Goal: Task Accomplishment & Management: Use online tool/utility

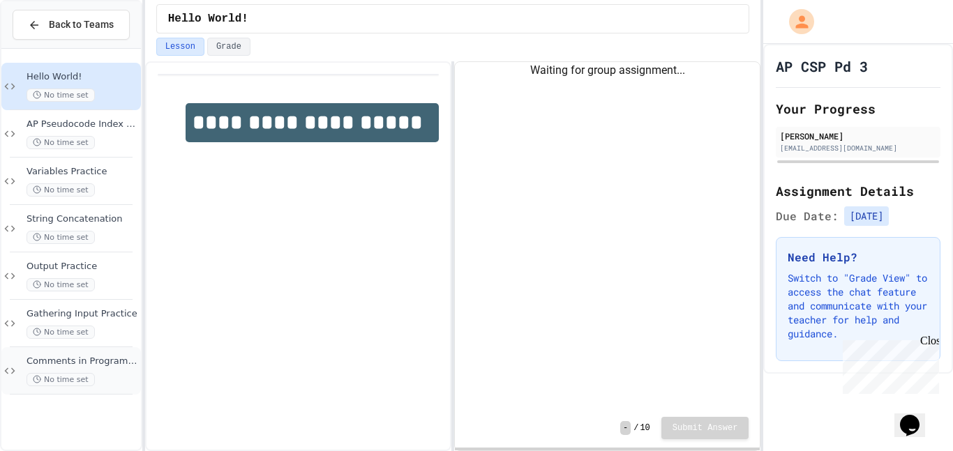
click at [49, 357] on span "Comments in Programming" at bounding box center [83, 362] width 112 height 12
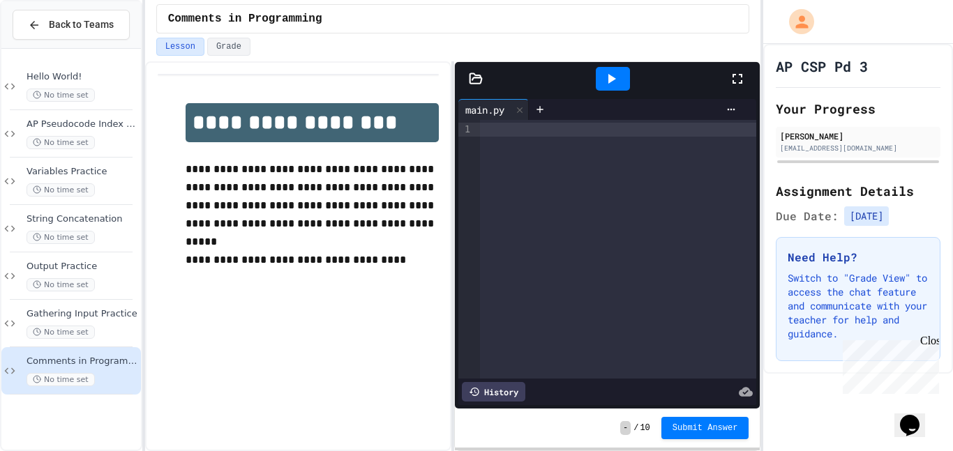
click at [495, 394] on div "History" at bounding box center [494, 392] width 64 height 20
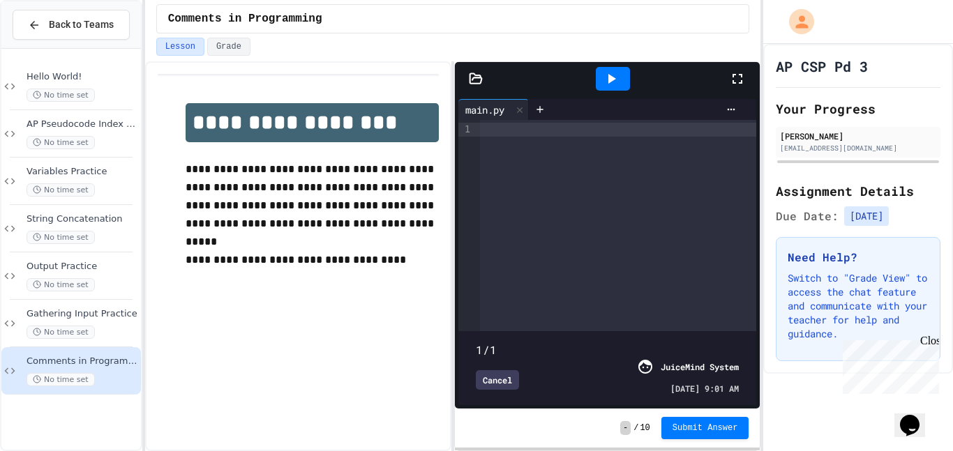
click at [507, 133] on div at bounding box center [618, 130] width 277 height 14
click at [530, 138] on div at bounding box center [618, 225] width 277 height 211
click at [532, 134] on div at bounding box center [618, 130] width 277 height 14
click at [538, 134] on div at bounding box center [618, 130] width 277 height 14
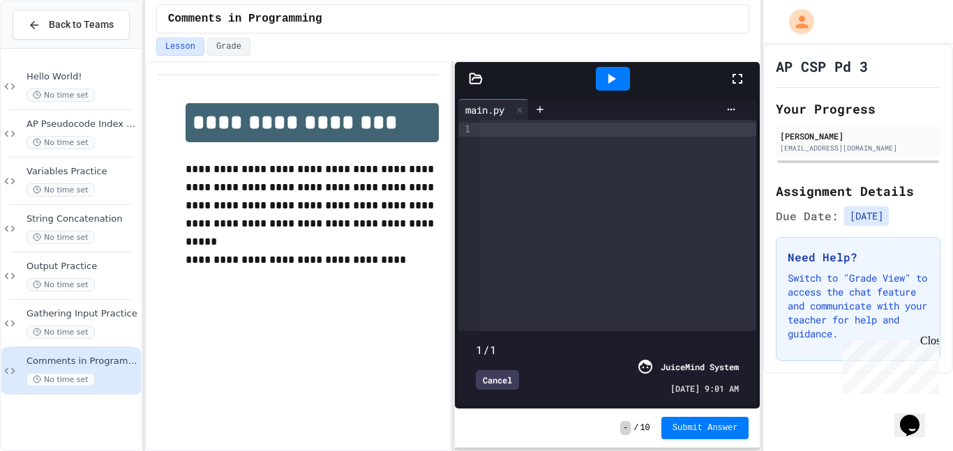
click at [538, 134] on div at bounding box center [618, 130] width 277 height 14
click at [486, 367] on div "Cancel JuiceMind System [DATE] 9:01 AM" at bounding box center [607, 377] width 263 height 36
click at [486, 373] on div "Cancel" at bounding box center [497, 381] width 43 height 20
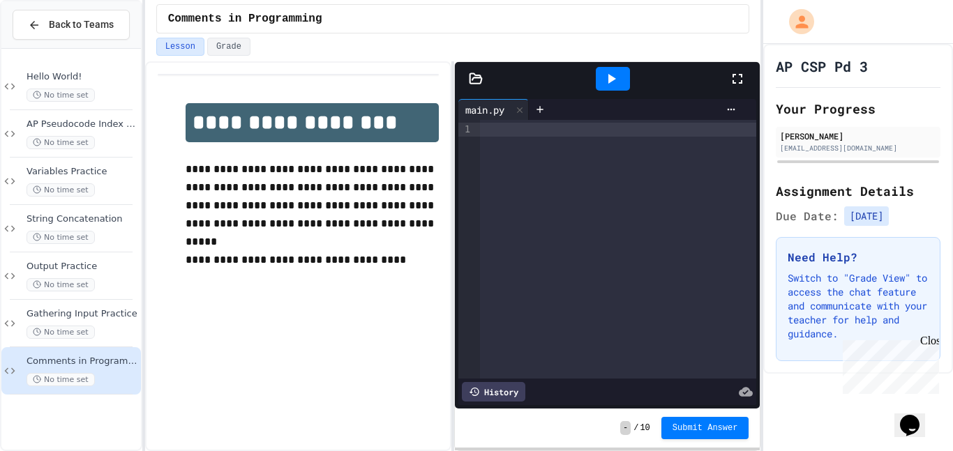
click at [514, 140] on div at bounding box center [618, 249] width 277 height 259
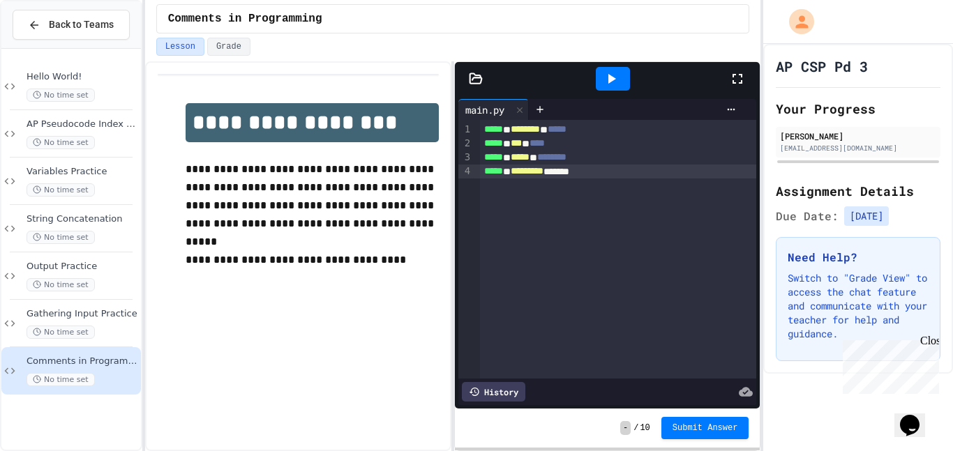
click at [616, 79] on icon at bounding box center [611, 78] width 17 height 17
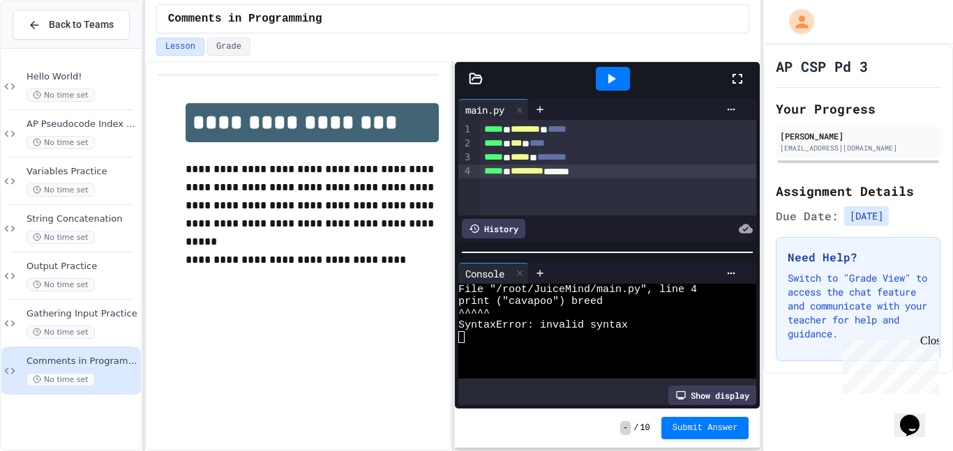
click at [585, 165] on div "***** * ********* *******" at bounding box center [618, 172] width 277 height 14
click at [600, 84] on div at bounding box center [613, 79] width 34 height 24
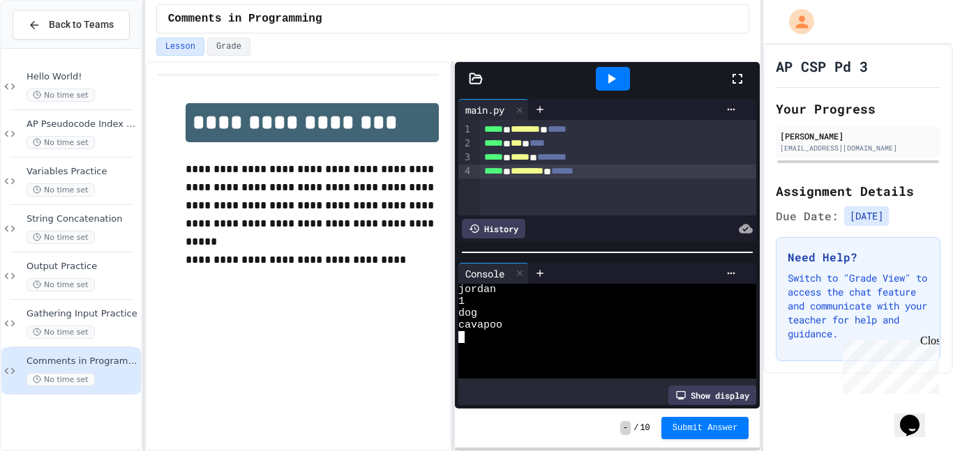
click at [470, 297] on div "1" at bounding box center [599, 302] width 283 height 12
click at [470, 294] on span "jordan" at bounding box center [477, 290] width 38 height 12
click at [730, 431] on span "Submit Answer" at bounding box center [706, 427] width 66 height 11
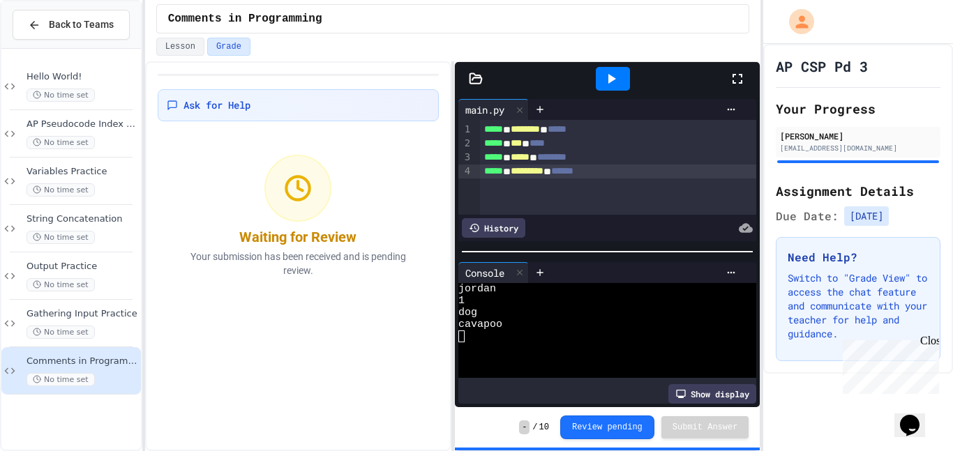
click at [913, 419] on icon "Chat widget" at bounding box center [910, 425] width 20 height 21
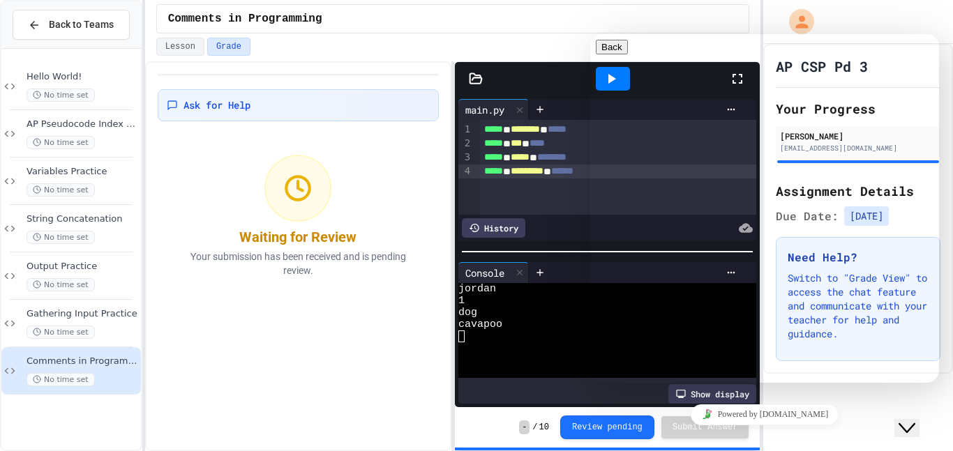
click at [700, 433] on textarea at bounding box center [650, 438] width 108 height 11
type textarea "*"
click at [605, 54] on button "Back" at bounding box center [612, 47] width 32 height 15
click at [913, 420] on icon "Close Chat This icon closes the chat window." at bounding box center [907, 428] width 17 height 17
